Goal: Information Seeking & Learning: Learn about a topic

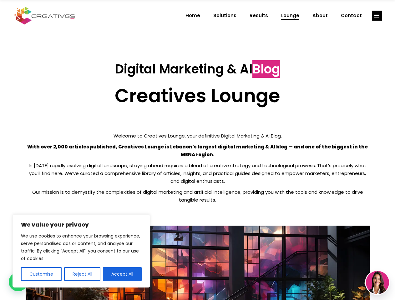
click at [197, 150] on p "With over 2,000 articles published, Creatives Lounge is Lebanon’s largest digit…" at bounding box center [198, 151] width 344 height 16
click at [41, 274] on button "Customise" at bounding box center [41, 274] width 41 height 14
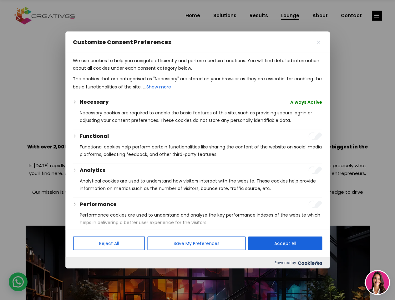
click at [82, 274] on div at bounding box center [197, 150] width 395 height 300
click at [122, 72] on p "We use cookies to help you navigate efficiently and perform certain functions. …" at bounding box center [197, 64] width 249 height 15
click at [377, 16] on div at bounding box center [197, 150] width 395 height 300
click at [377, 283] on img at bounding box center [377, 282] width 23 height 23
